Goal: Obtain resource: Download file/media

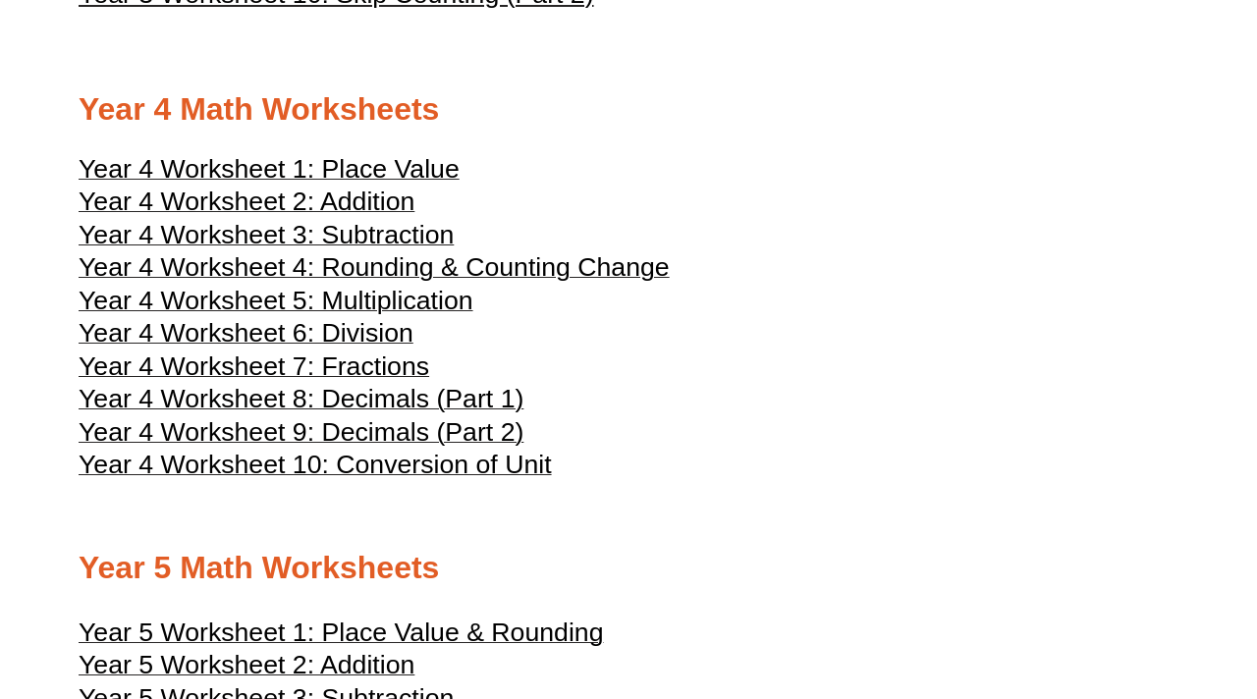
click at [413, 184] on span "Year 4 Worksheet 1: Place Value" at bounding box center [269, 168] width 381 height 29
click at [491, 447] on span "Year 4 Worksheet 9: Decimals (Part 2)" at bounding box center [301, 431] width 445 height 29
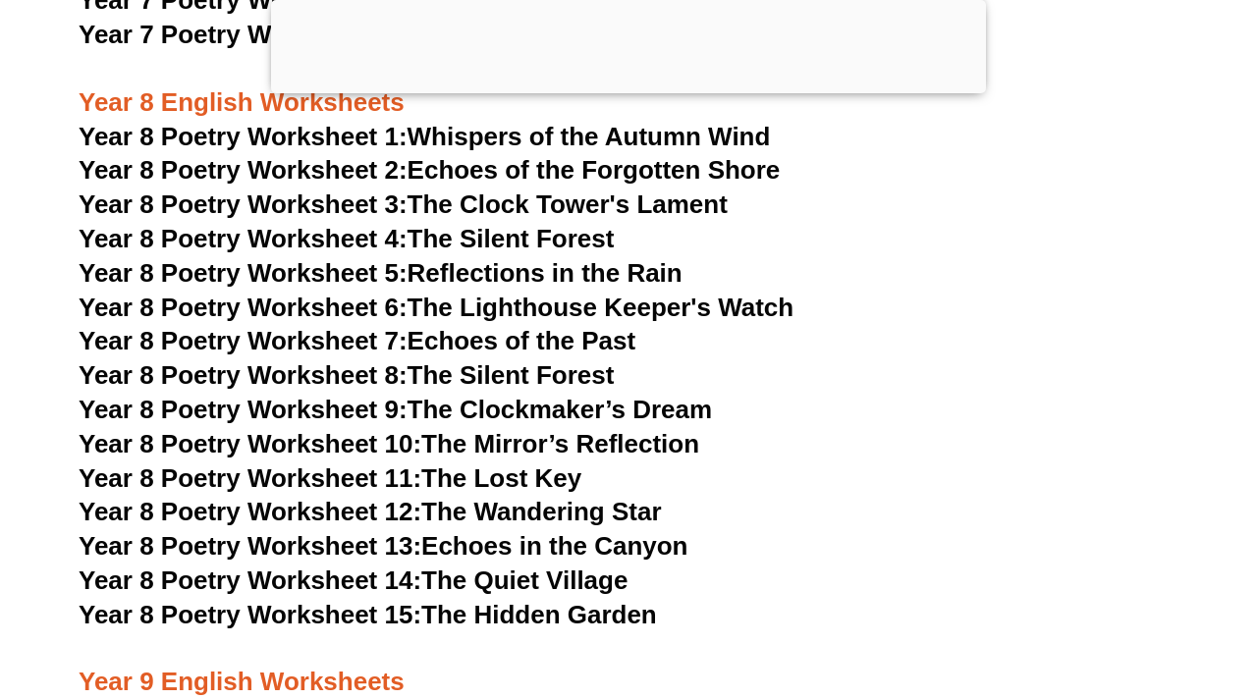
scroll to position [13076, 0]
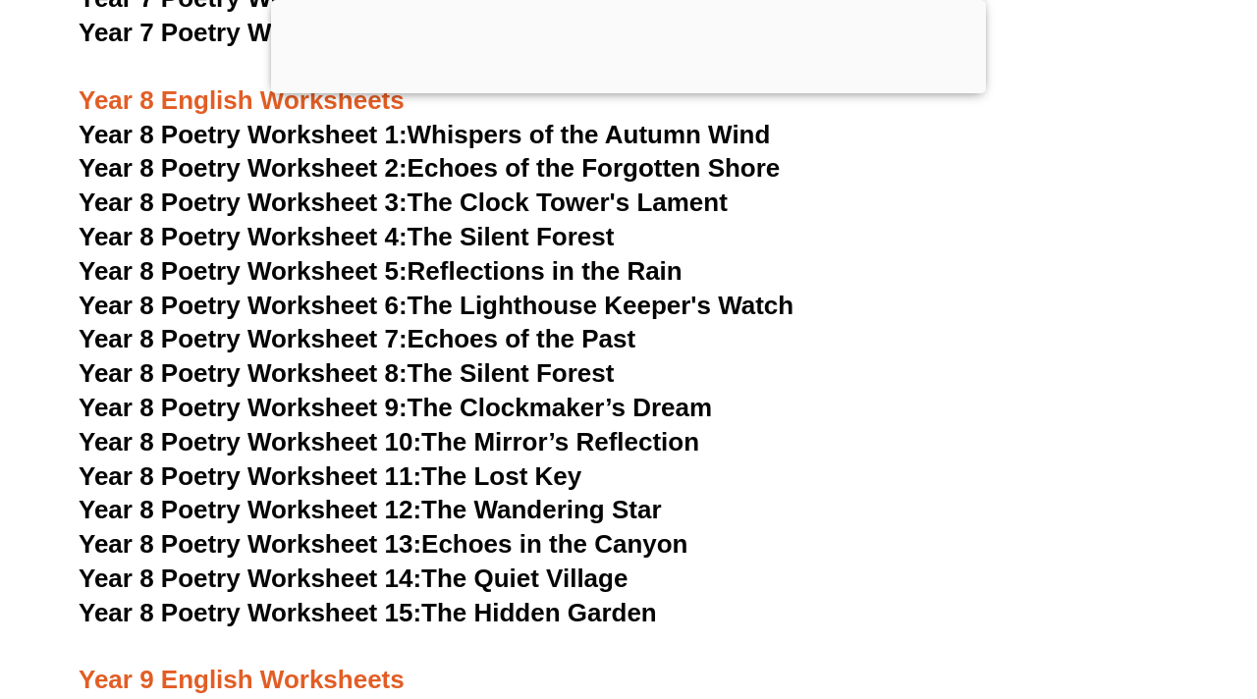
click at [524, 462] on link "Year 8 Poetry Worksheet 11: The Lost Key" at bounding box center [330, 476] width 503 height 29
